Goal: Find specific page/section: Find specific page/section

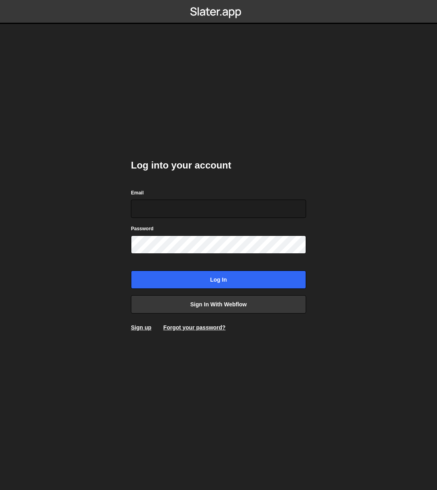
type input "[PERSON_NAME][EMAIL_ADDRESS][PERSON_NAME][DOMAIN_NAME]"
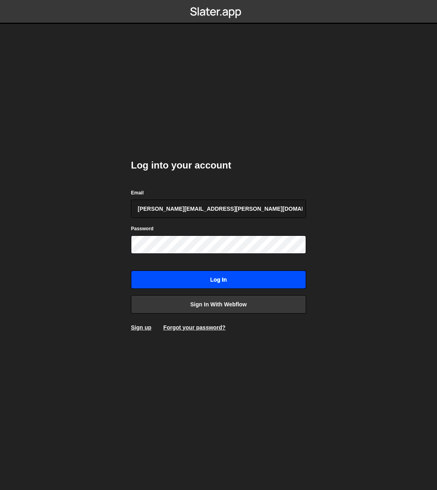
click at [227, 283] on input "Log in" at bounding box center [218, 279] width 175 height 18
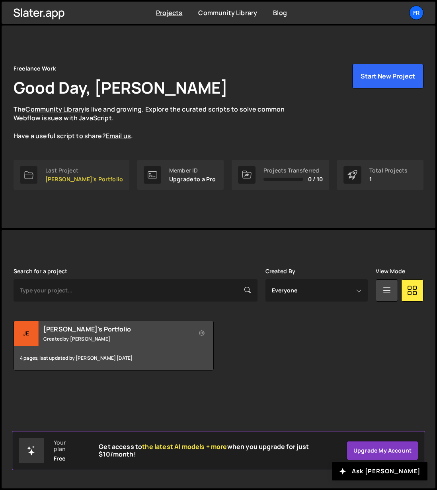
click at [85, 172] on div "Last Project" at bounding box center [84, 170] width 78 height 6
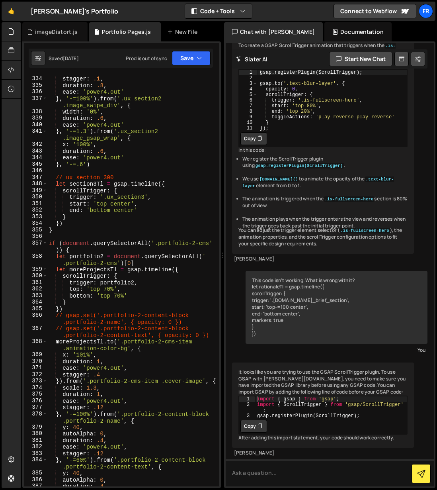
scroll to position [2416, 0]
